Goal: Navigation & Orientation: Find specific page/section

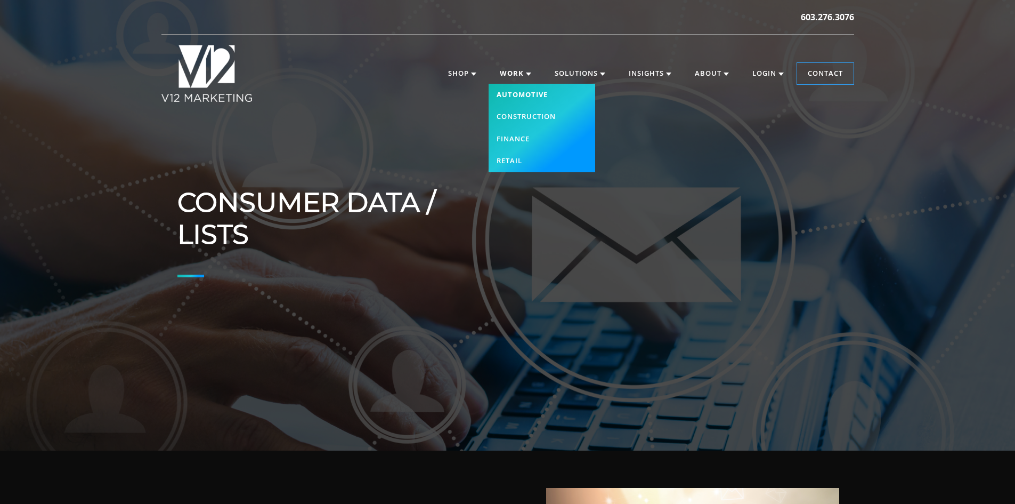
click at [528, 94] on link "Automotive" at bounding box center [542, 95] width 107 height 22
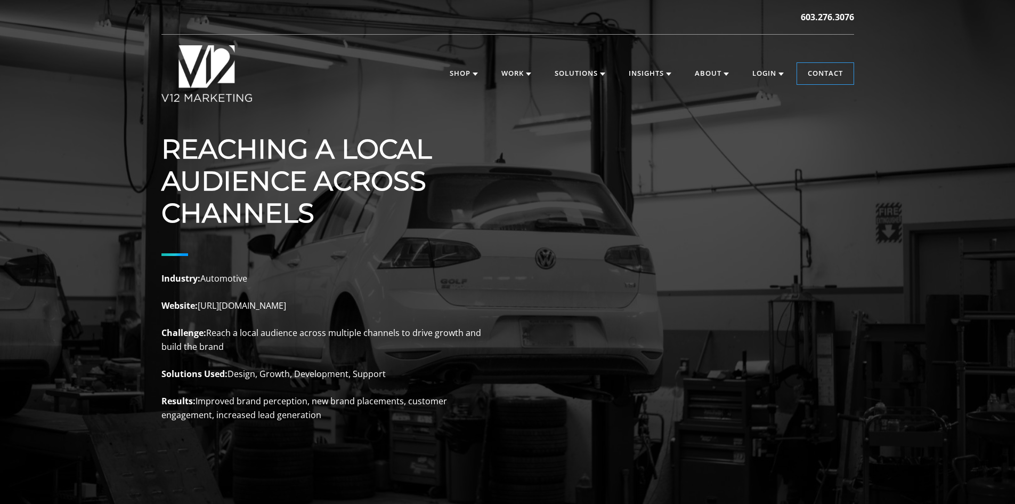
click at [192, 86] on img at bounding box center [206, 73] width 91 height 56
